Goal: Transaction & Acquisition: Download file/media

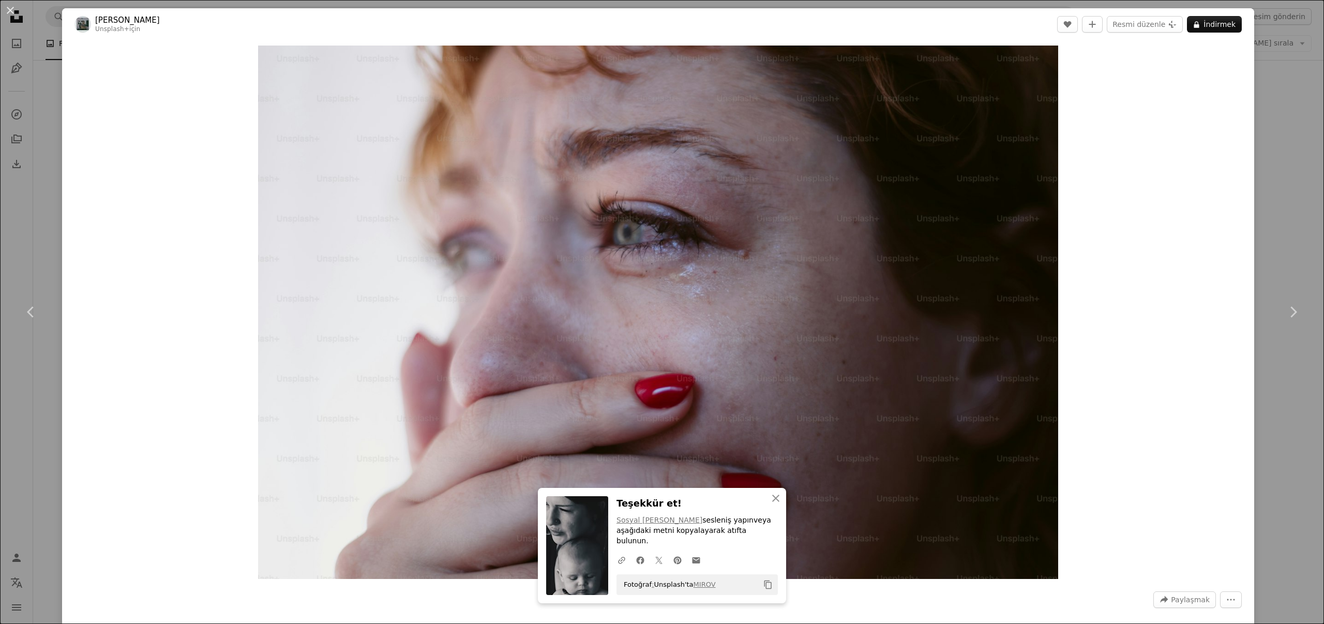
scroll to position [2069, 0]
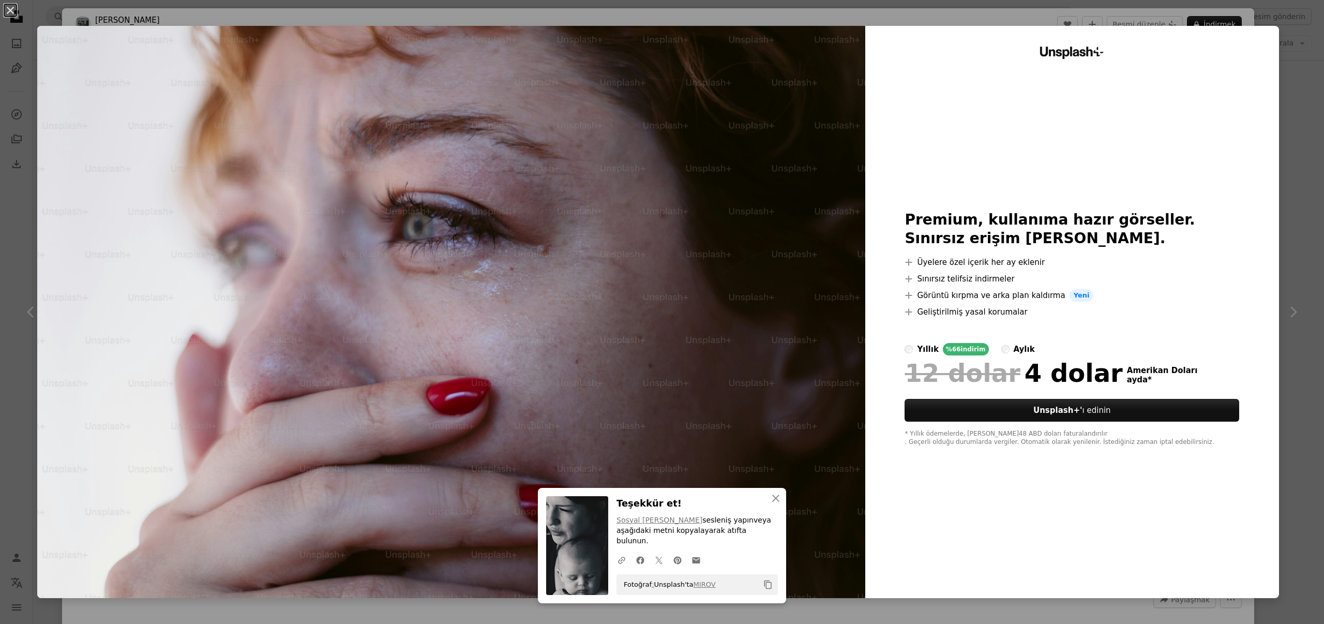
click at [11, 12] on button "An X shape" at bounding box center [10, 10] width 12 height 12
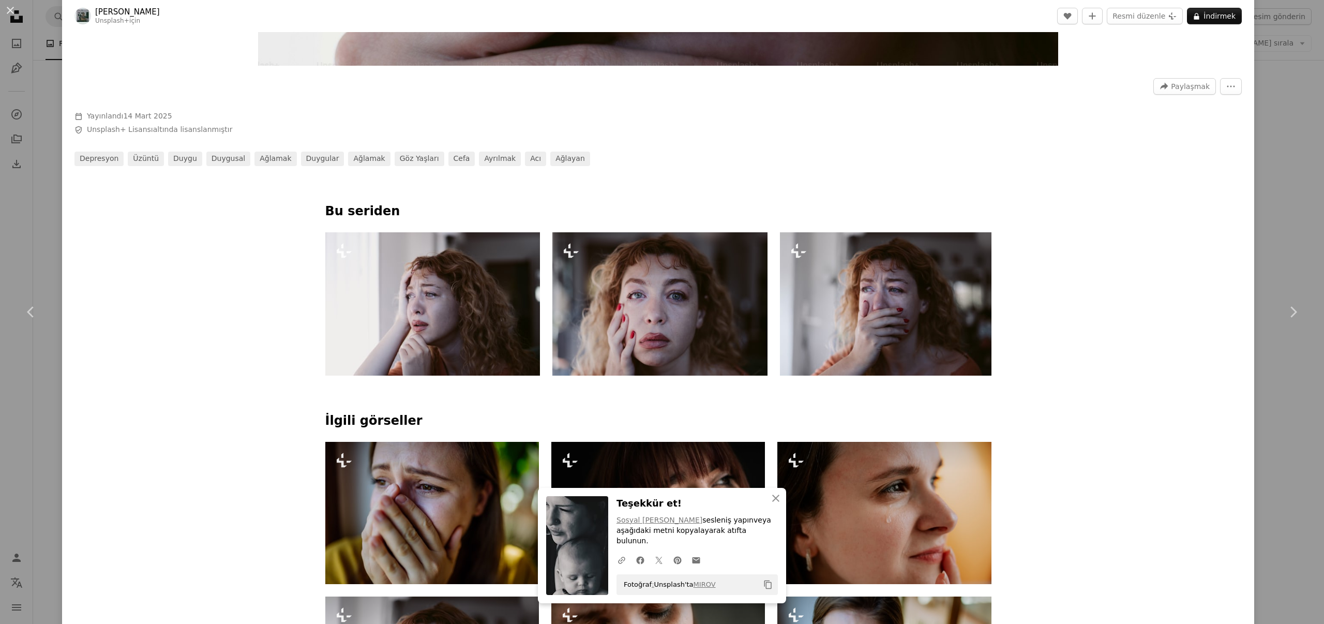
scroll to position [515, 0]
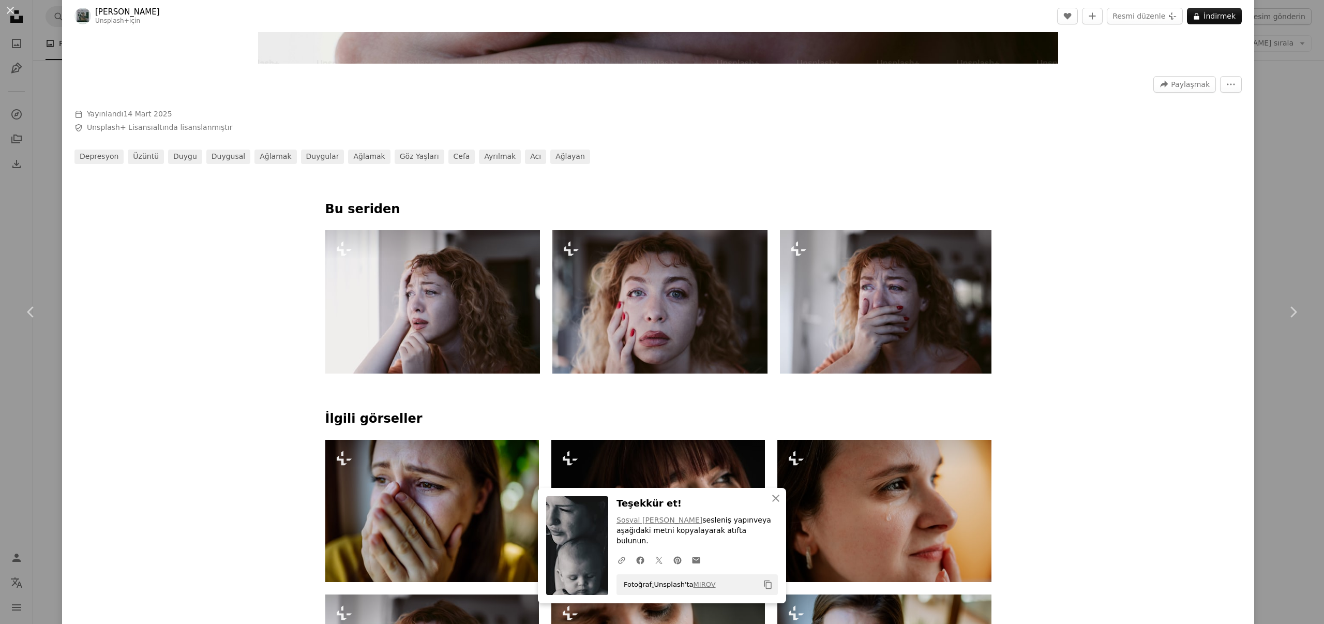
click at [438, 329] on img at bounding box center [432, 301] width 215 height 143
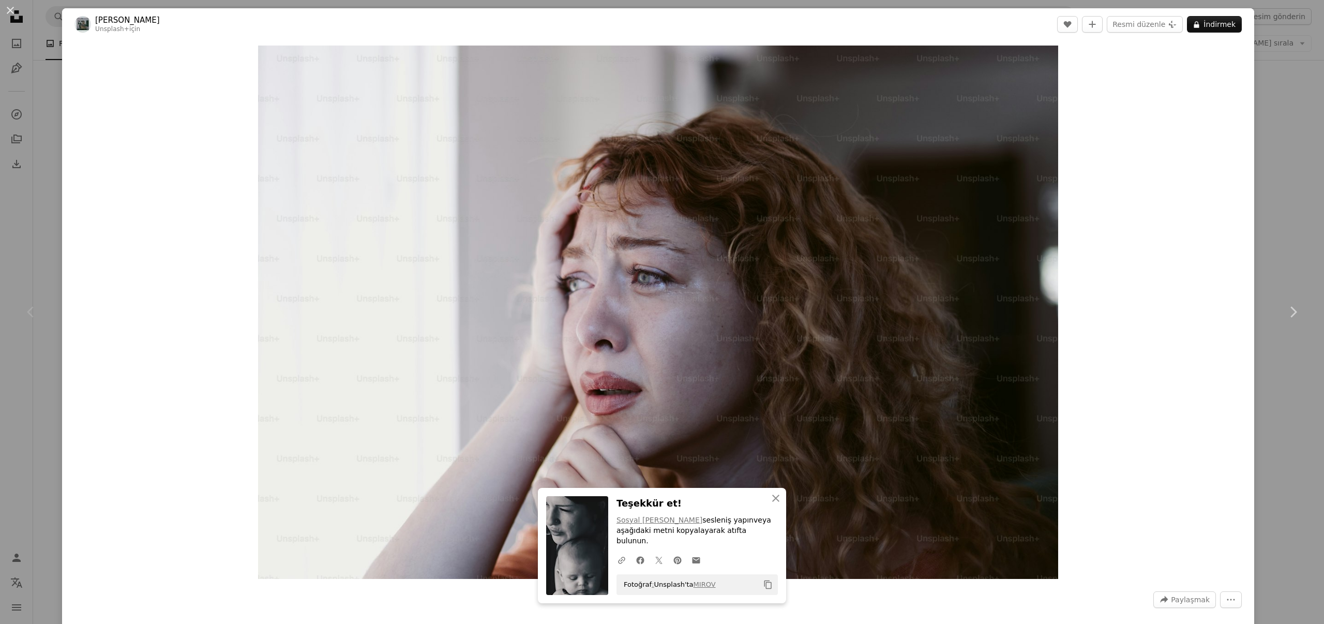
click at [1204, 22] on font "İndirmek" at bounding box center [1220, 24] width 32 height 8
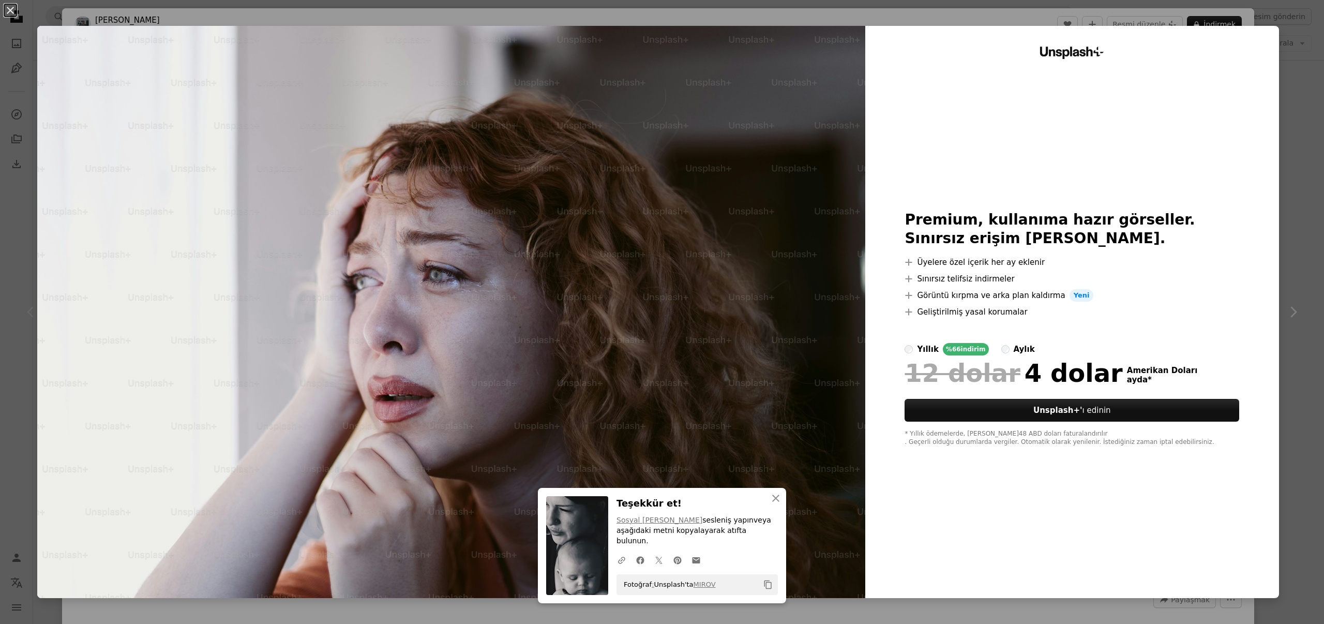
click at [9, 11] on button "An X shape" at bounding box center [10, 10] width 12 height 12
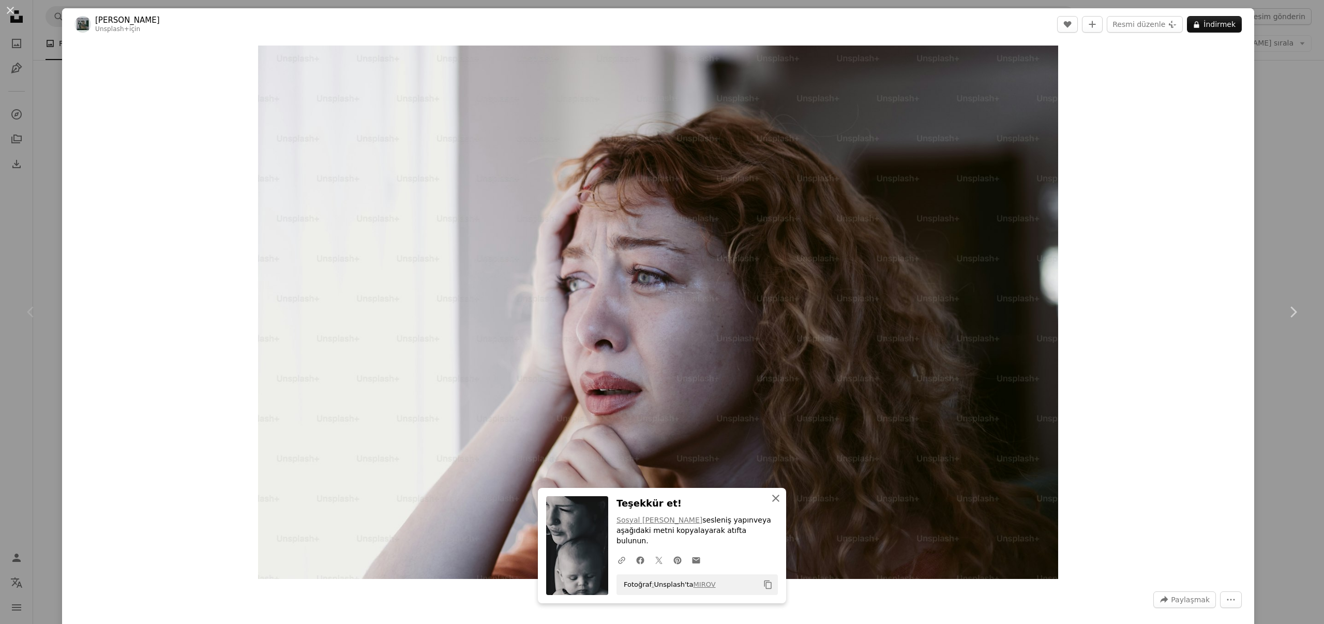
click at [770, 504] on icon "An X shape" at bounding box center [776, 498] width 12 height 12
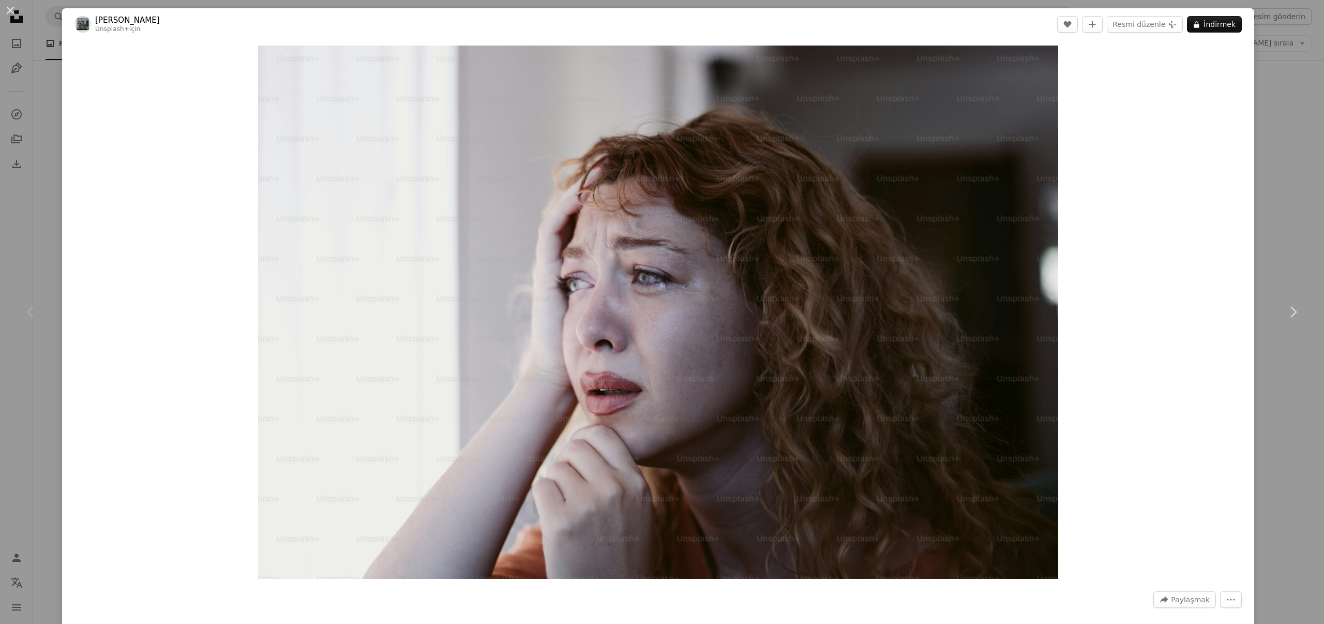
click at [659, 273] on img "Bu görüntüyü yakınlaştırın" at bounding box center [658, 312] width 800 height 533
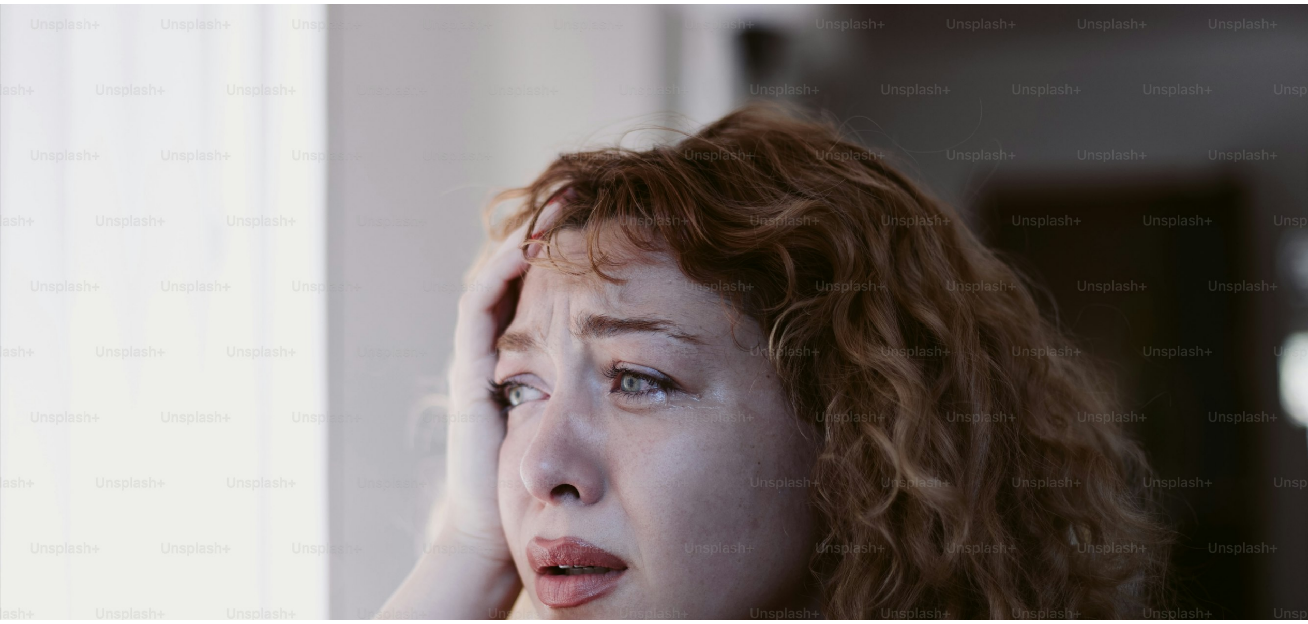
scroll to position [119, 0]
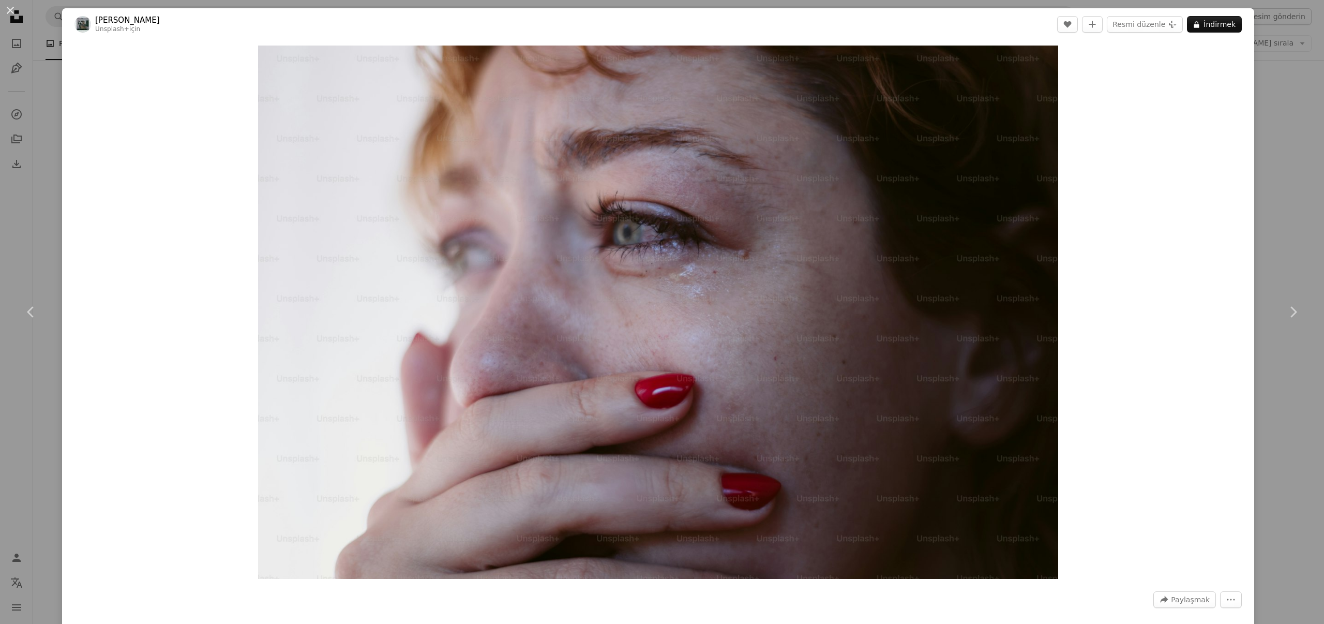
click at [13, 7] on button "An X shape" at bounding box center [10, 10] width 12 height 12
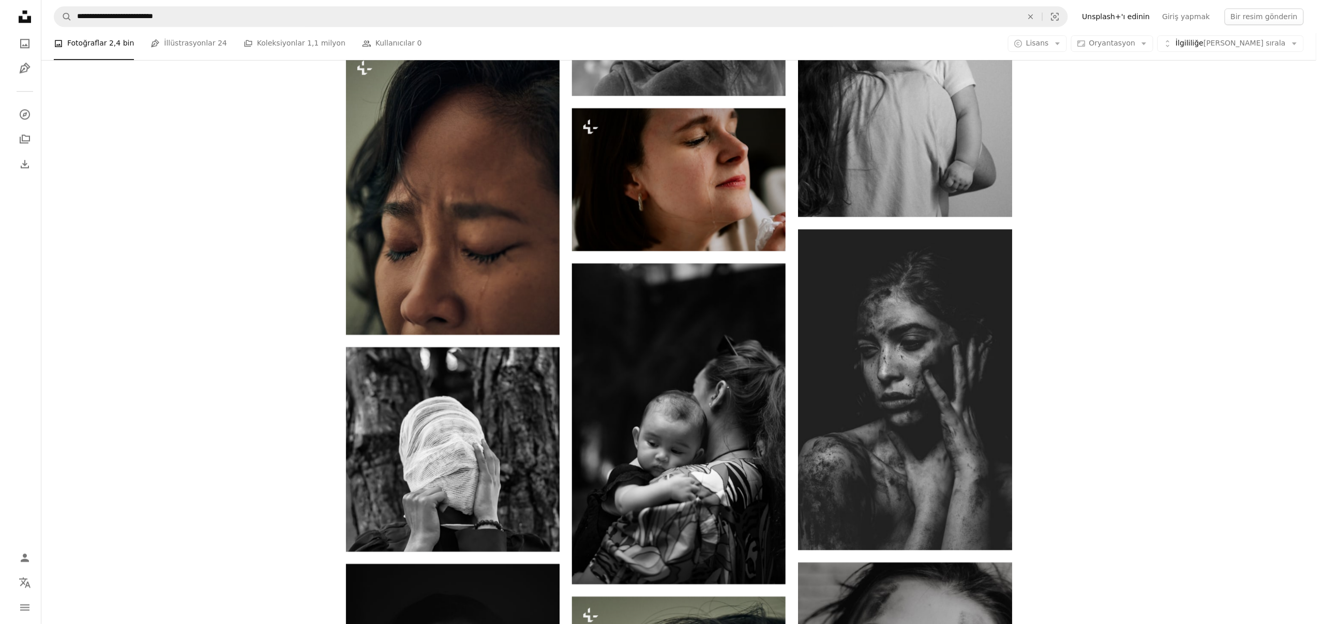
scroll to position [3724, 0]
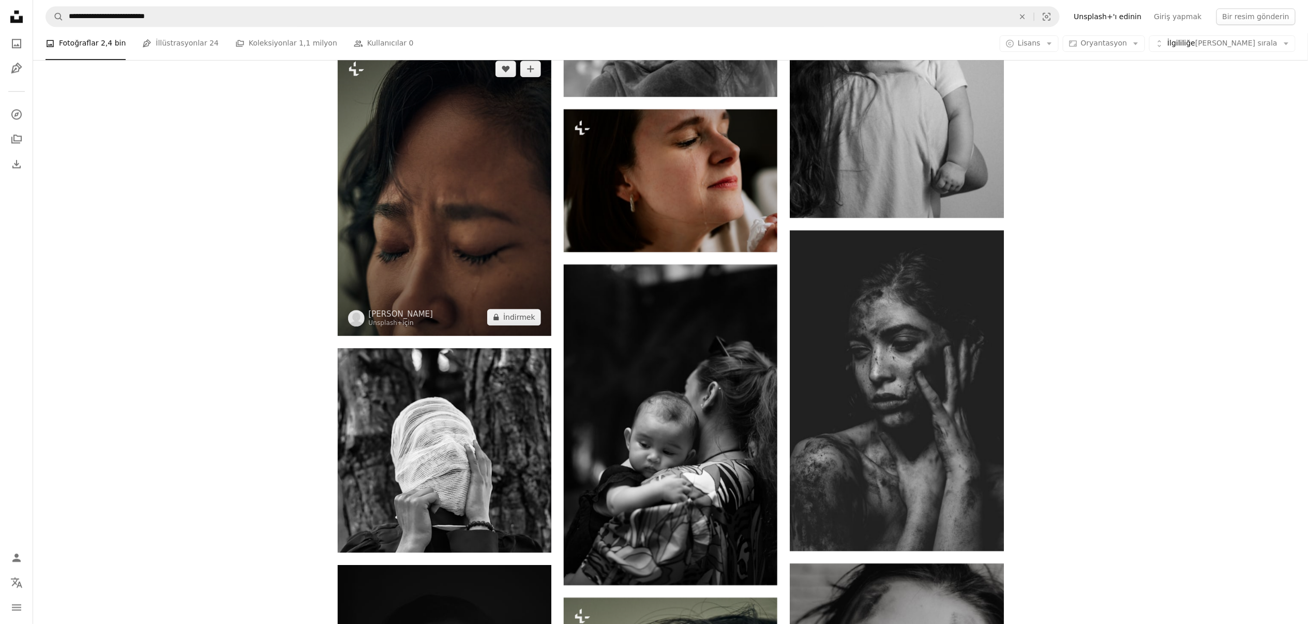
click at [482, 217] on img at bounding box center [445, 192] width 214 height 285
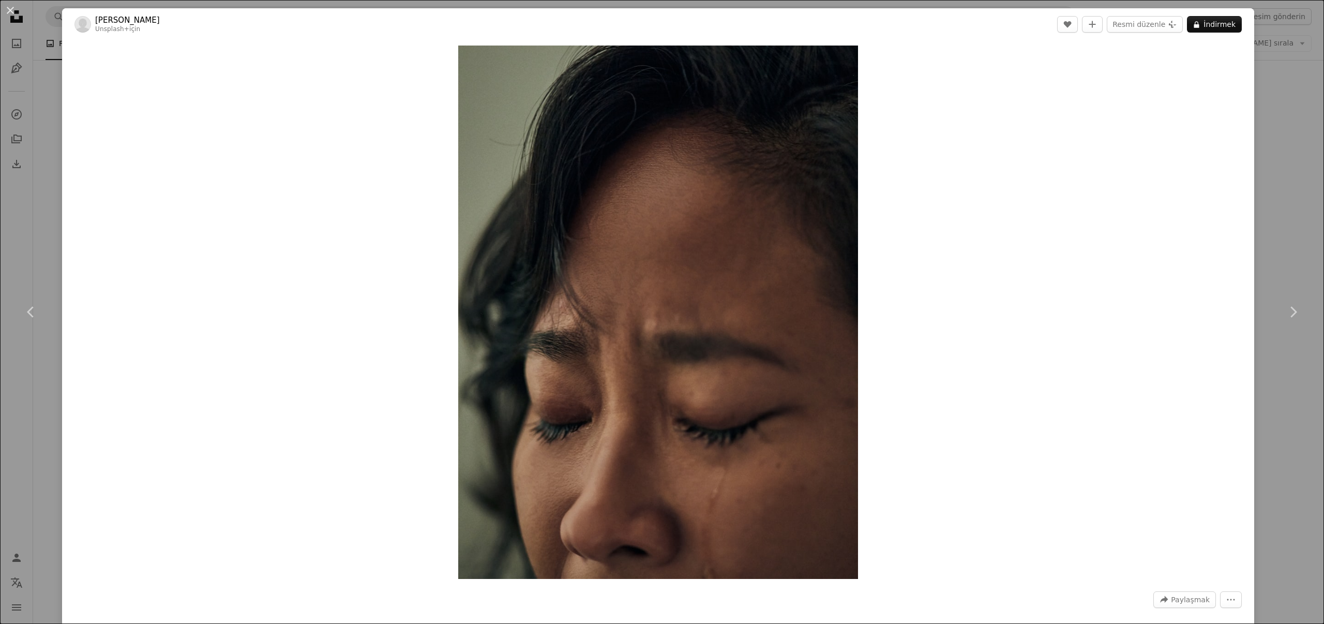
click at [1204, 22] on font "İndirmek" at bounding box center [1220, 24] width 32 height 8
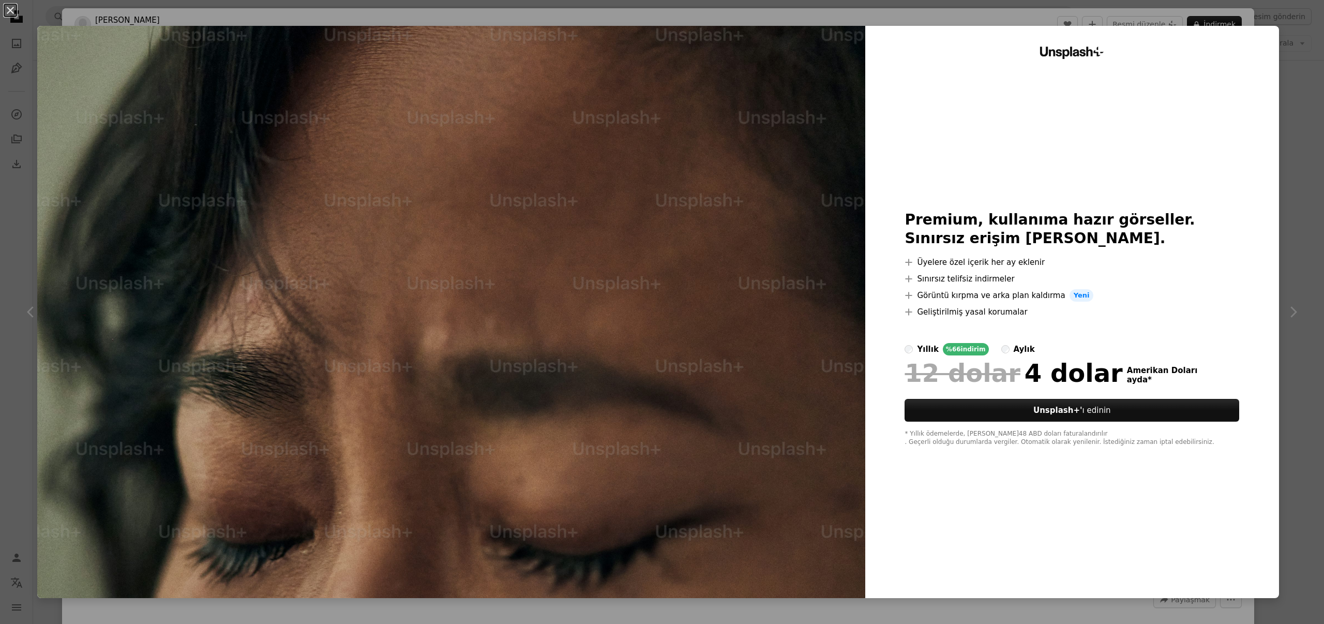
click at [10, 12] on button "An X shape" at bounding box center [10, 10] width 12 height 12
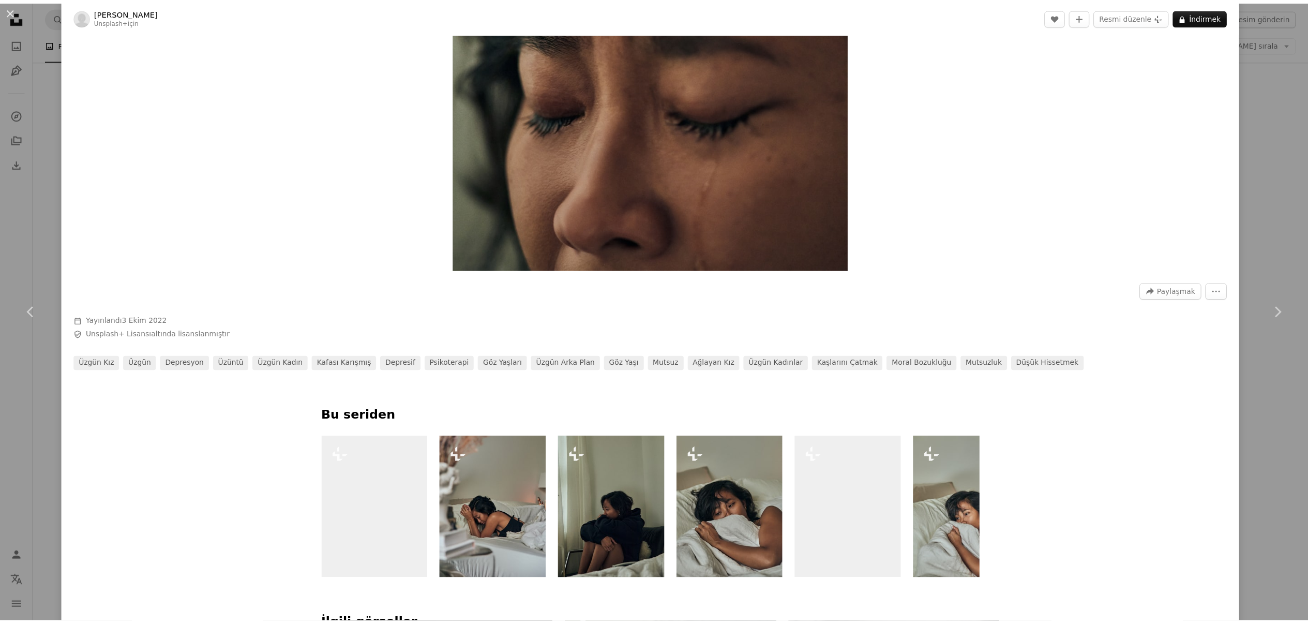
scroll to position [309, 0]
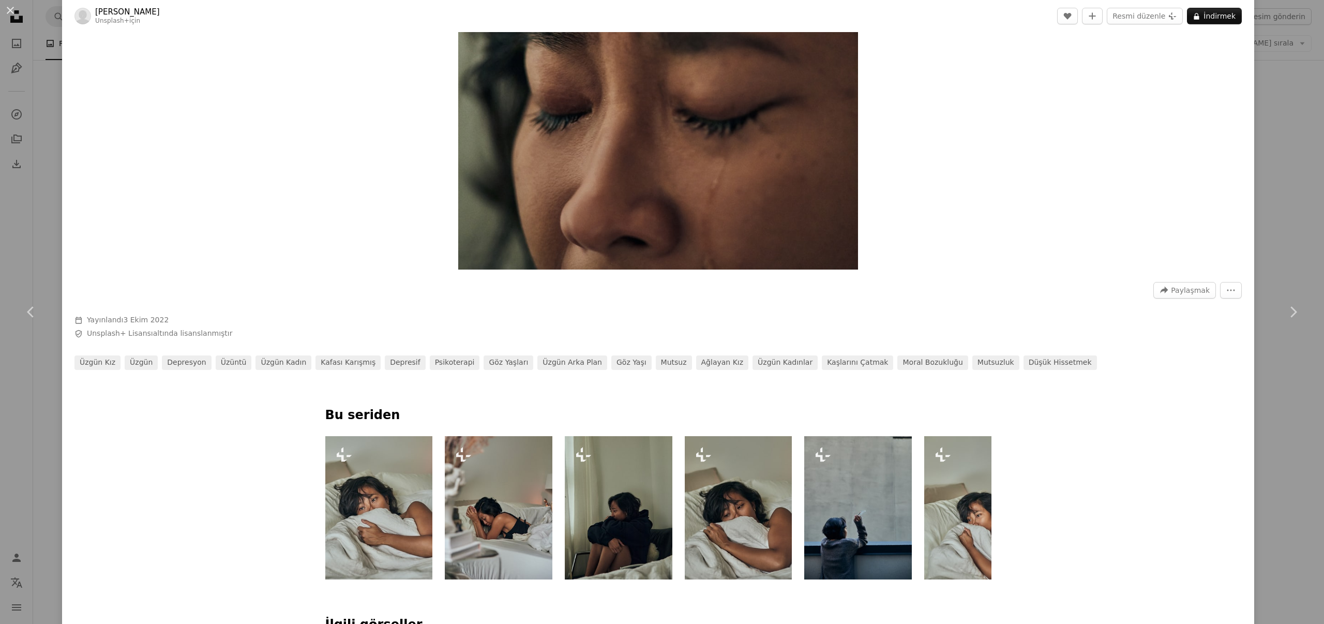
click at [8, 11] on button "An X shape" at bounding box center [10, 10] width 12 height 12
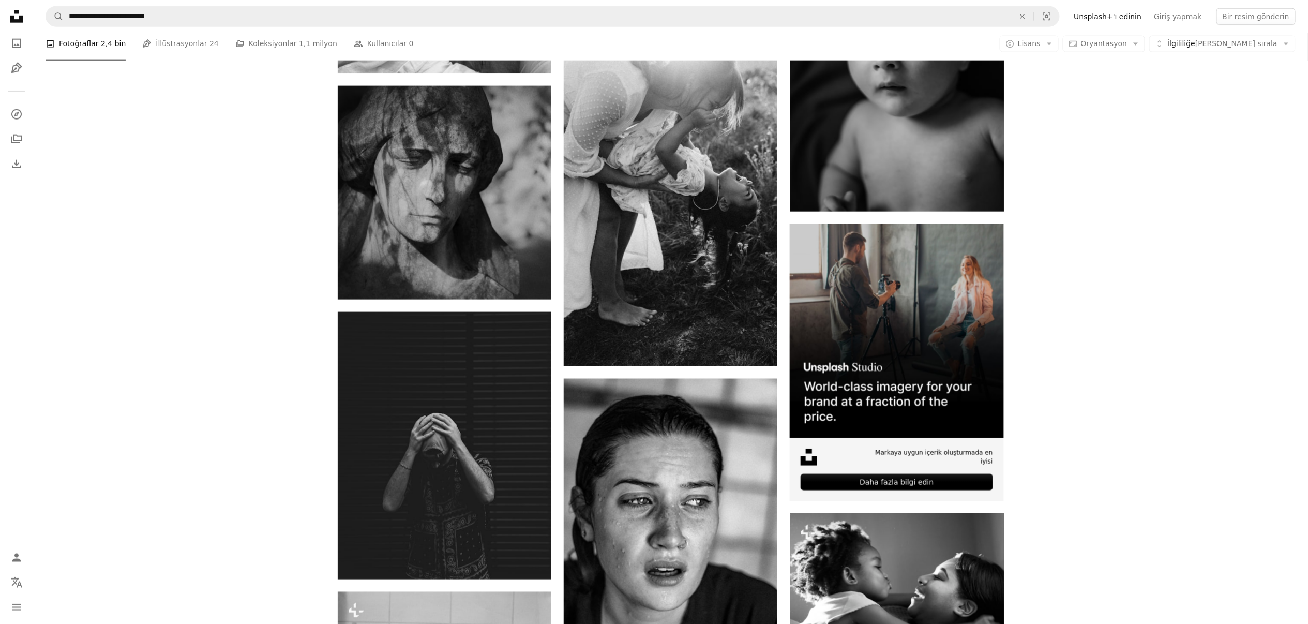
scroll to position [5068, 0]
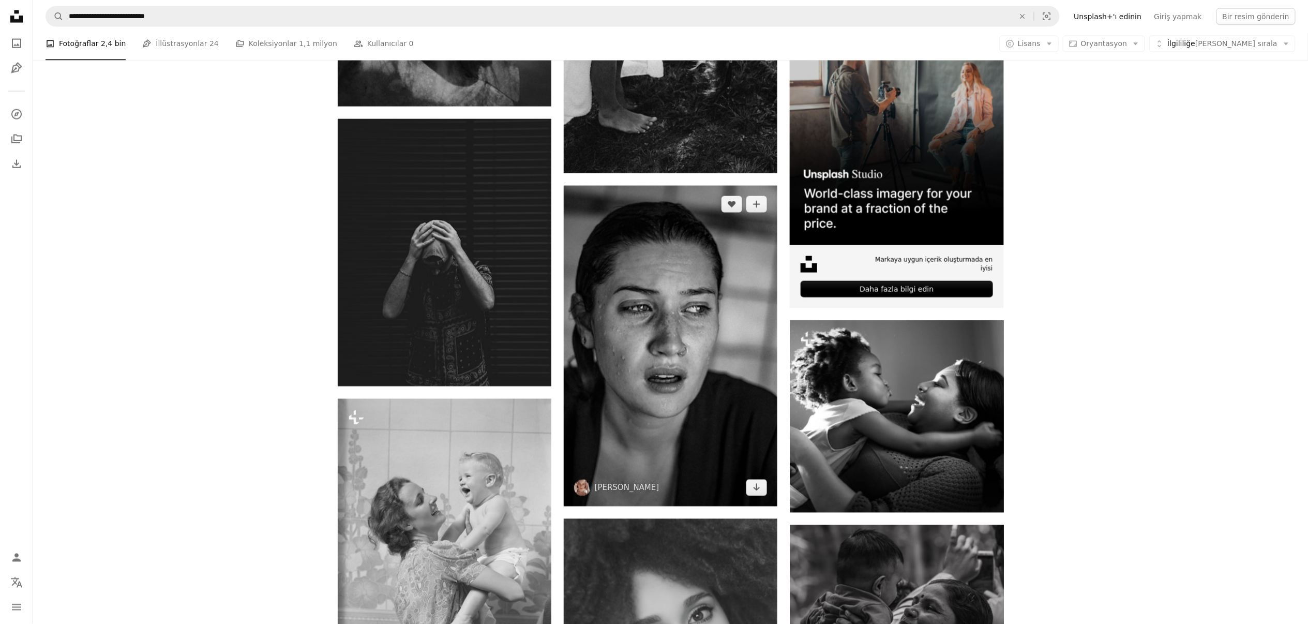
click at [705, 349] on img at bounding box center [671, 346] width 214 height 321
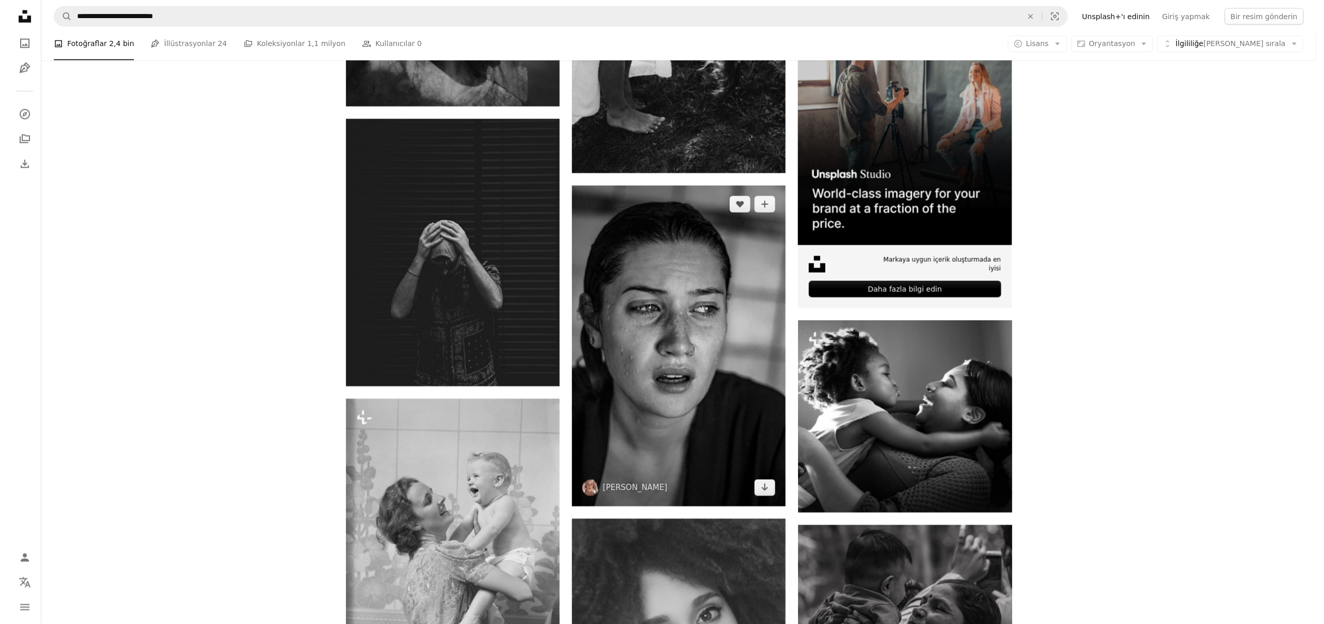
scroll to position [5256, 0]
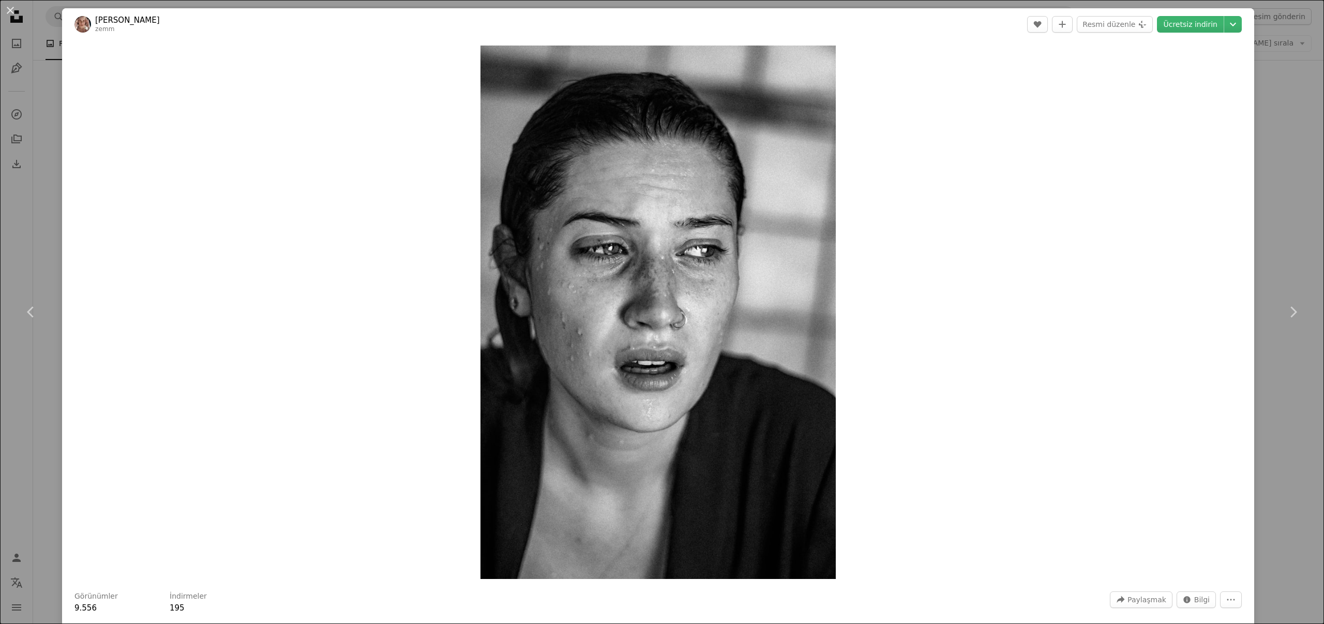
click at [1163, 22] on font "Ücretsiz indirin" at bounding box center [1190, 24] width 54 height 8
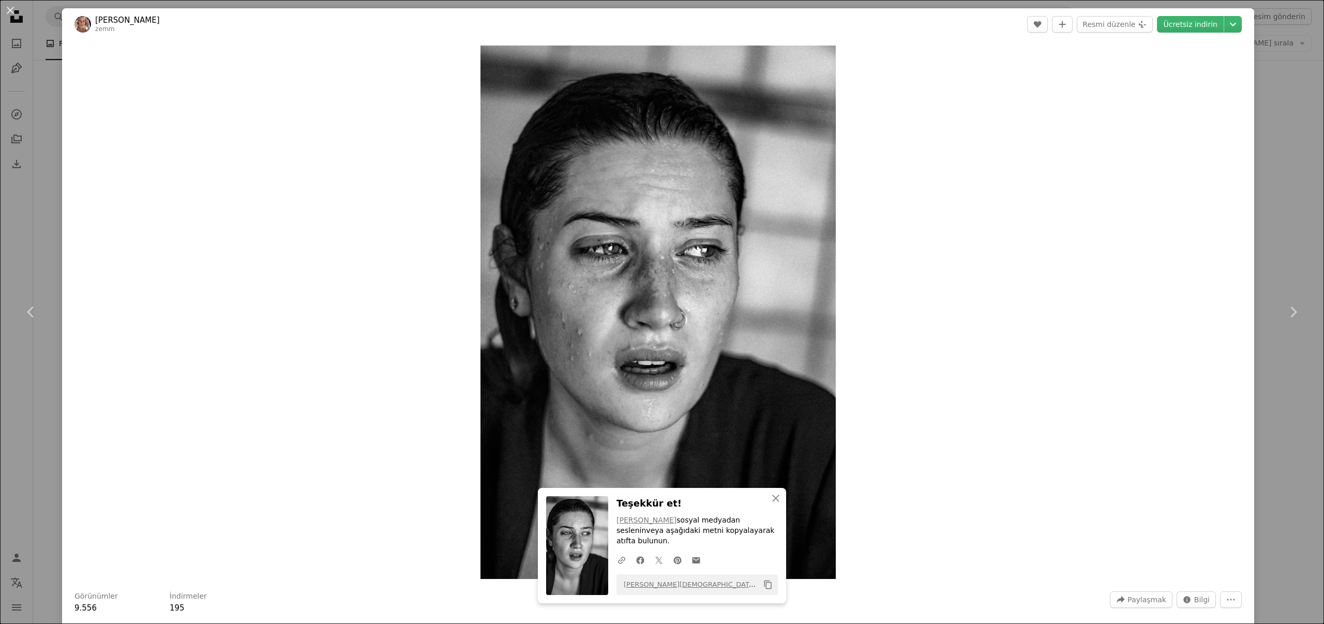
click at [11, 11] on button "An X shape" at bounding box center [10, 10] width 12 height 12
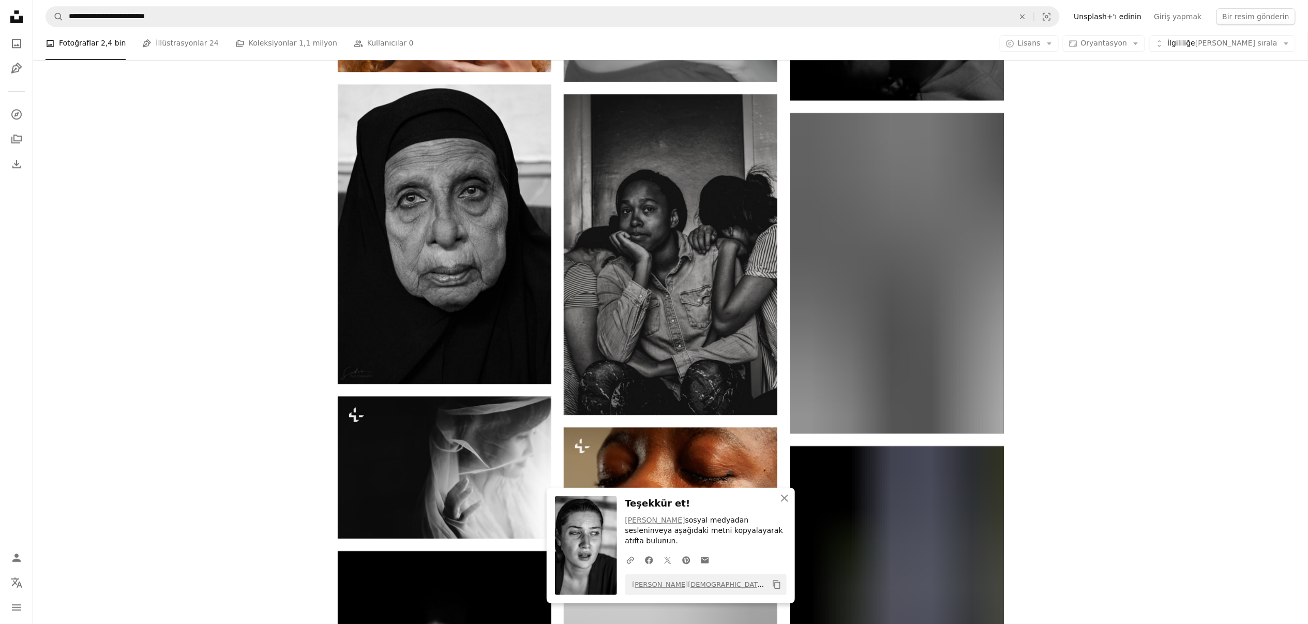
scroll to position [6049, 0]
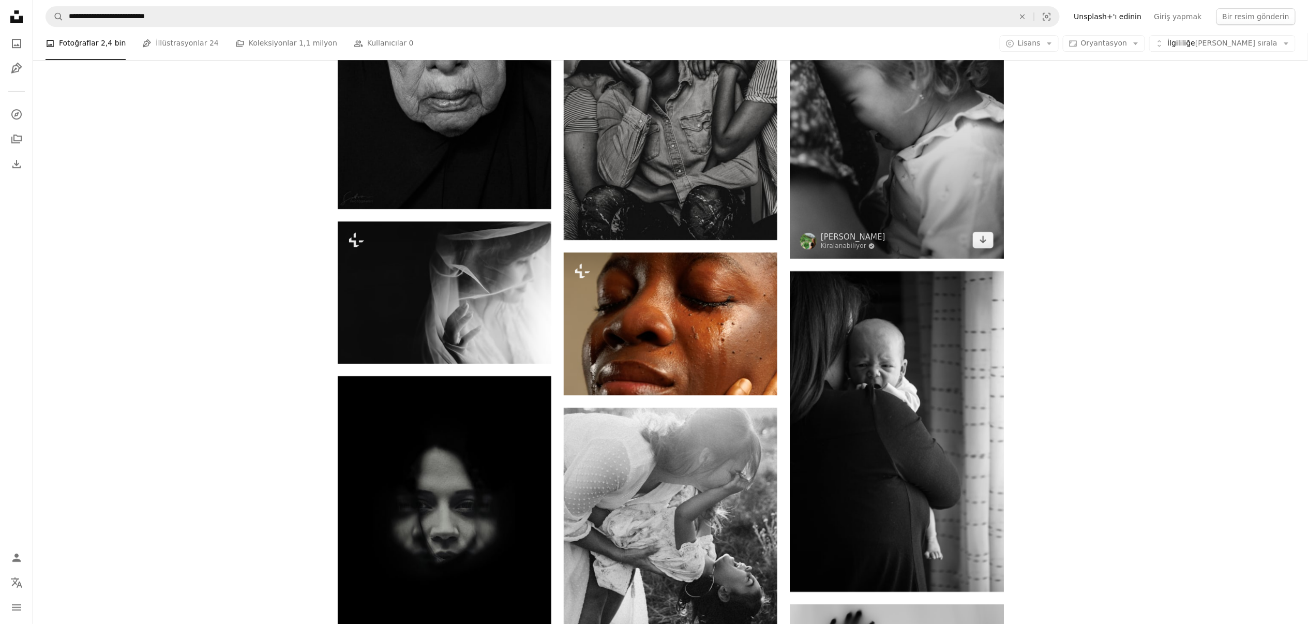
click at [937, 160] on img at bounding box center [897, 98] width 214 height 321
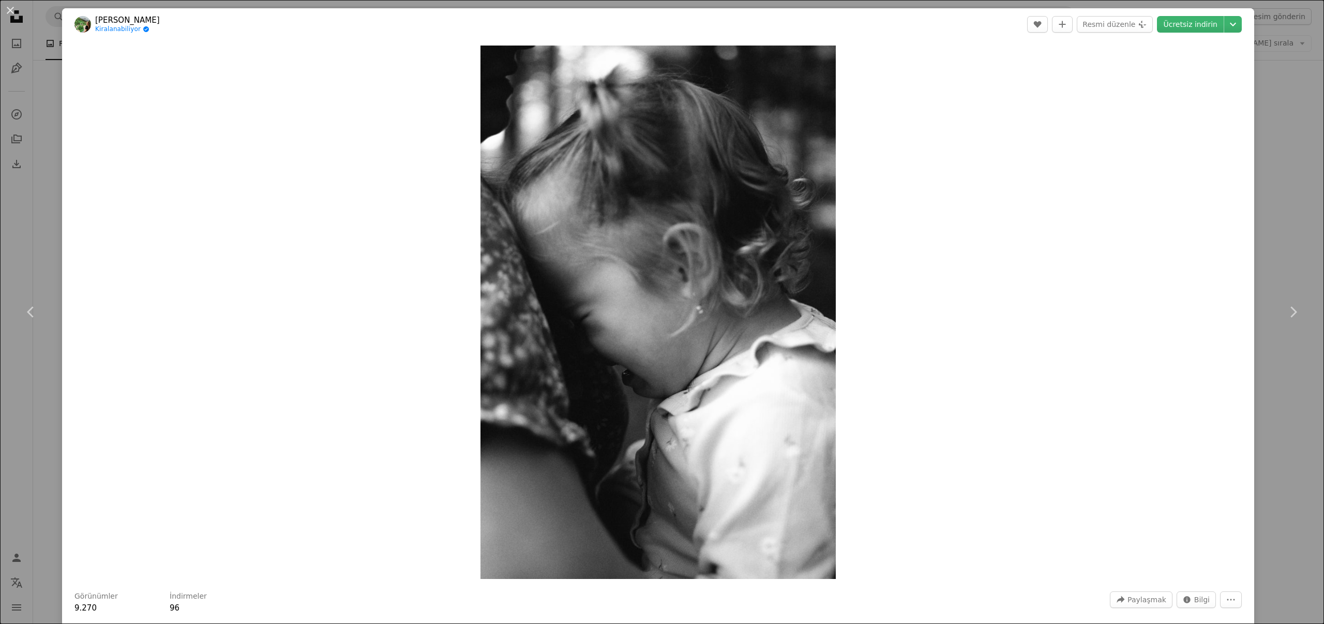
click at [1167, 22] on font "Ücretsiz indirin" at bounding box center [1190, 24] width 54 height 8
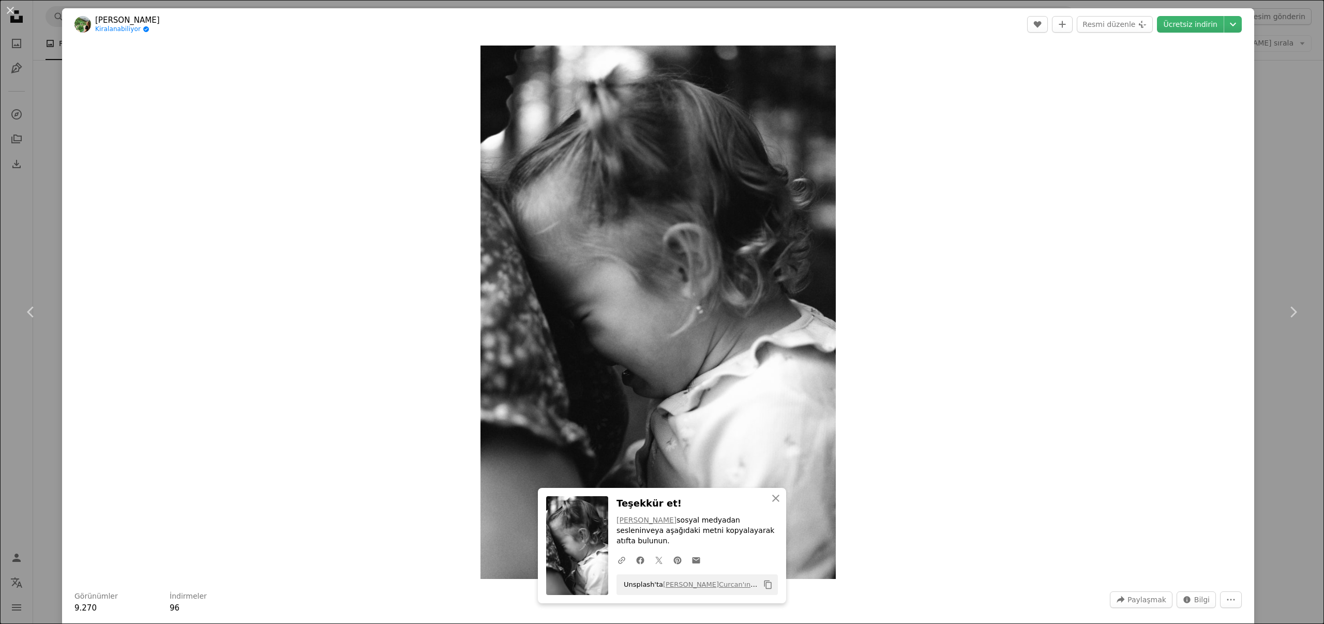
click at [10, 8] on button "An X shape" at bounding box center [10, 10] width 12 height 12
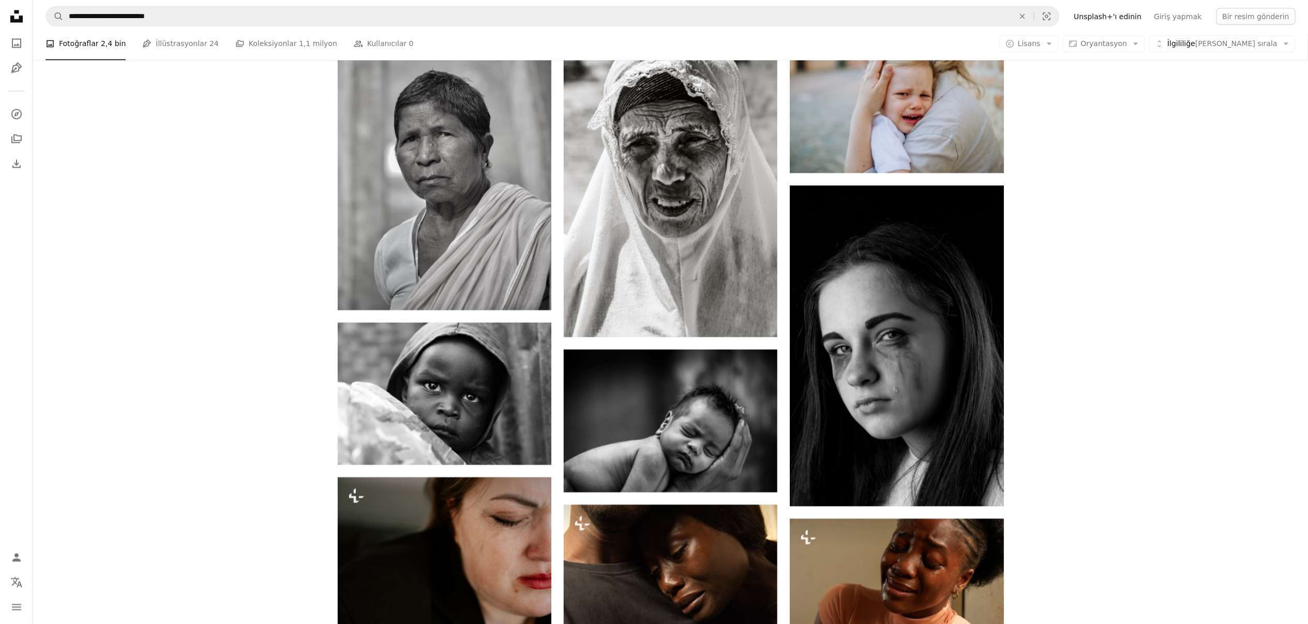
scroll to position [7531, 0]
